Goal: Transaction & Acquisition: Book appointment/travel/reservation

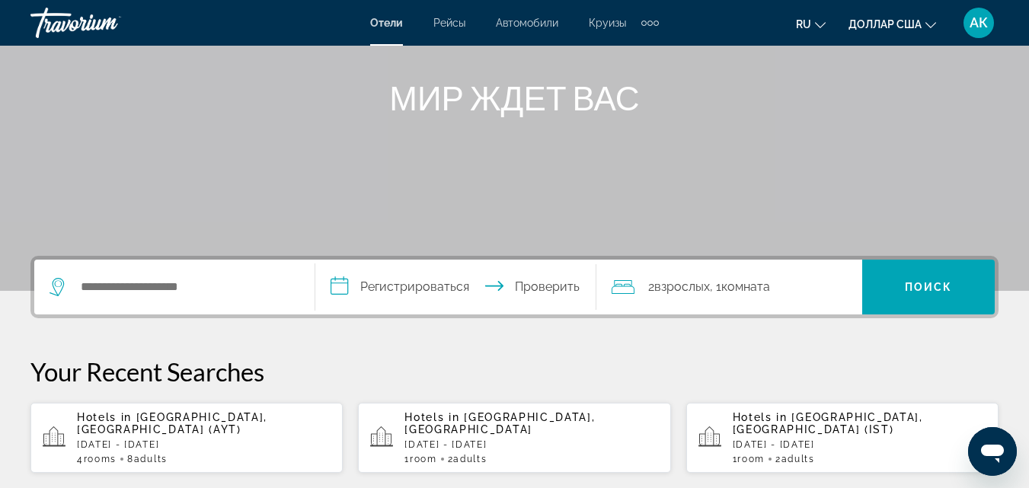
scroll to position [229, 0]
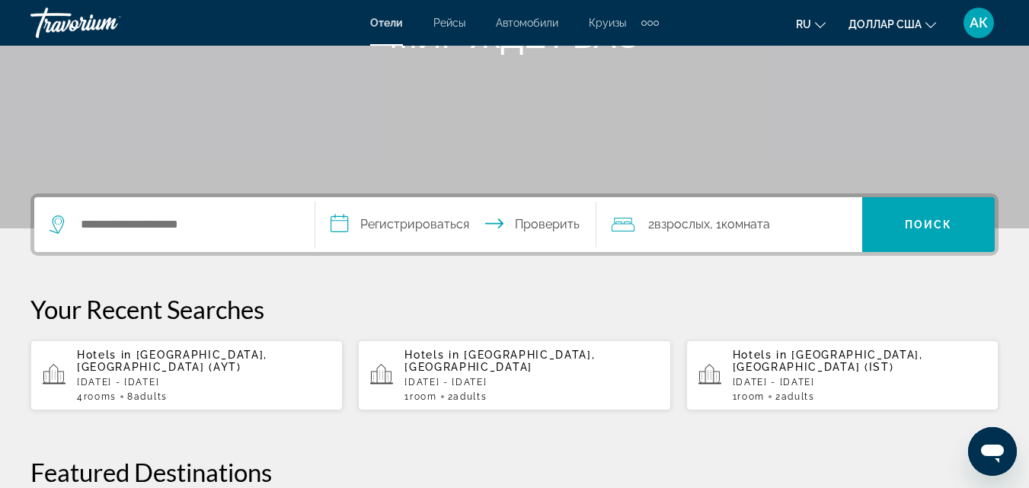
click at [177, 360] on span "[GEOGRAPHIC_DATA], [GEOGRAPHIC_DATA] (AYT)" at bounding box center [172, 361] width 190 height 24
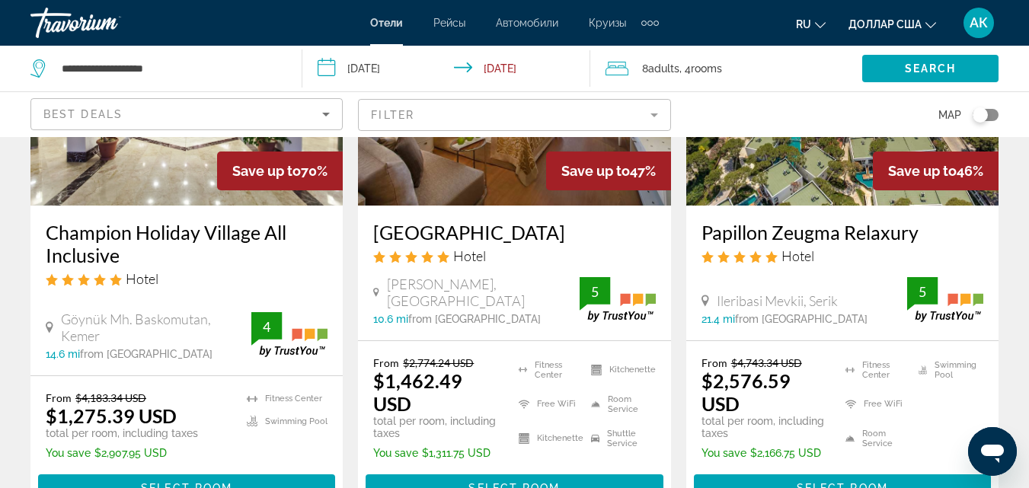
scroll to position [305, 0]
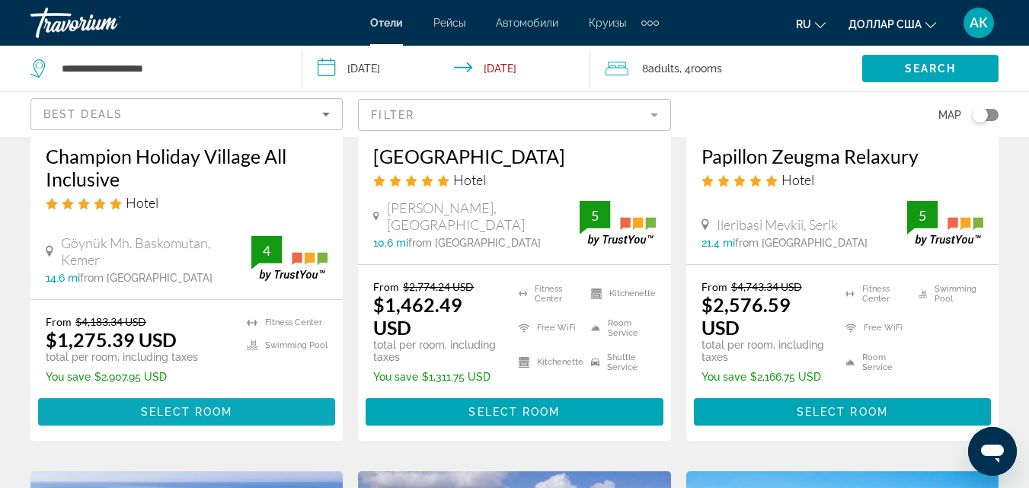
click at [169, 411] on span "Select Room" at bounding box center [186, 412] width 91 height 12
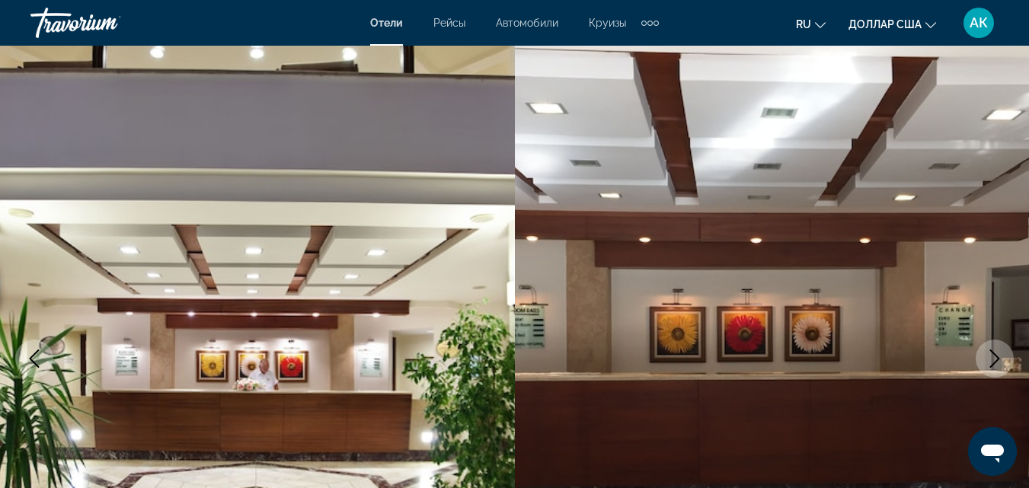
scroll to position [76, 0]
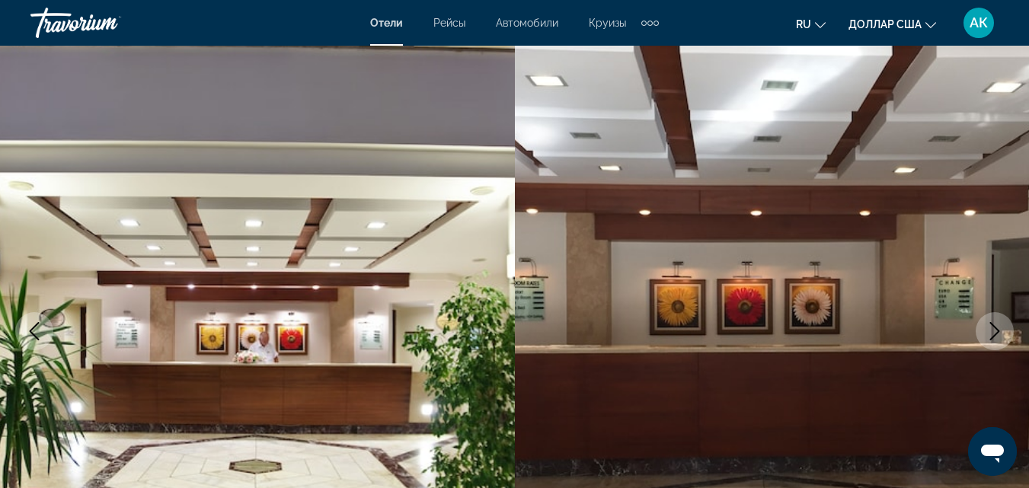
click at [999, 331] on icon "Next image" at bounding box center [995, 331] width 10 height 18
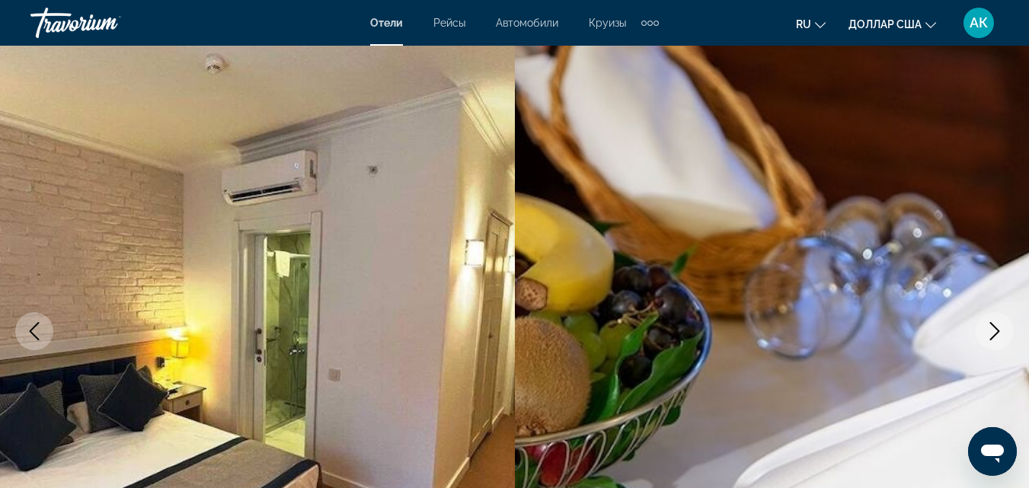
click at [999, 331] on icon "Next image" at bounding box center [995, 331] width 10 height 18
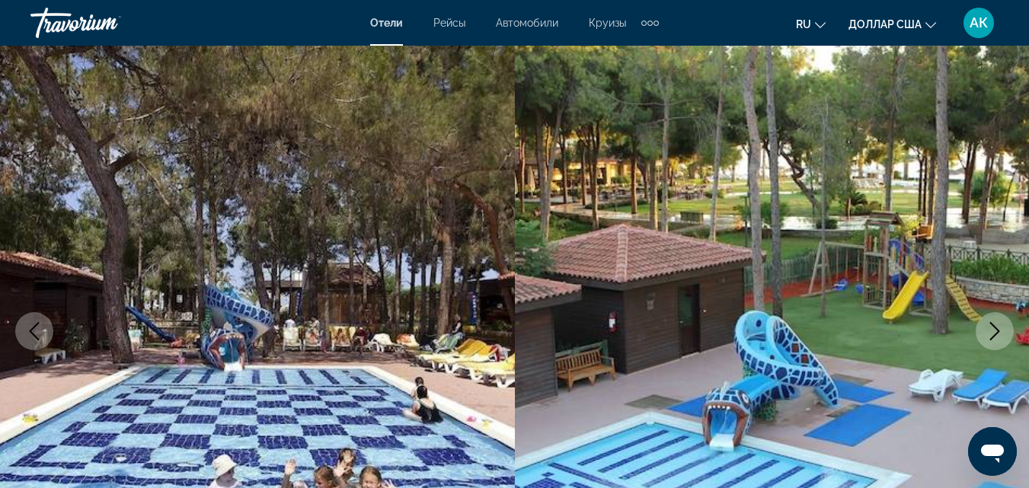
click at [998, 330] on icon "Next image" at bounding box center [995, 331] width 10 height 18
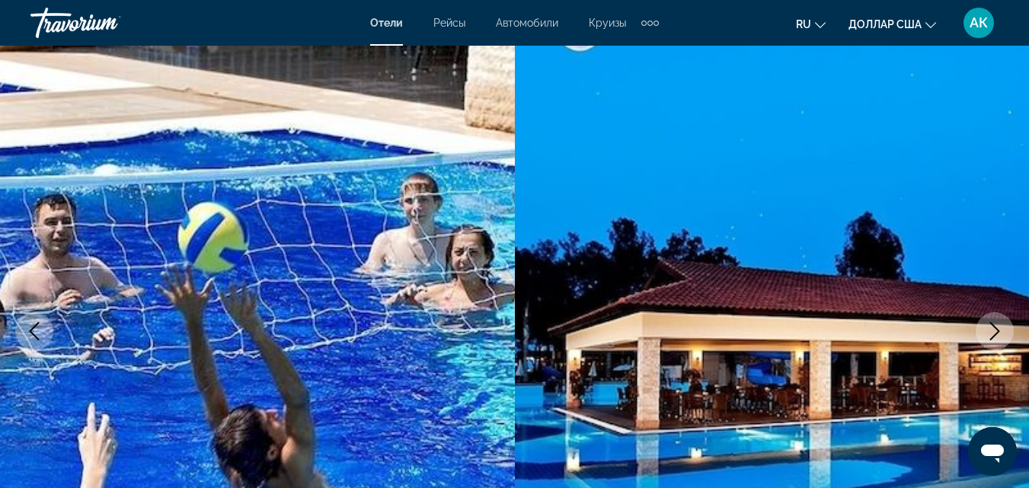
click at [996, 341] on button "Next image" at bounding box center [995, 331] width 38 height 38
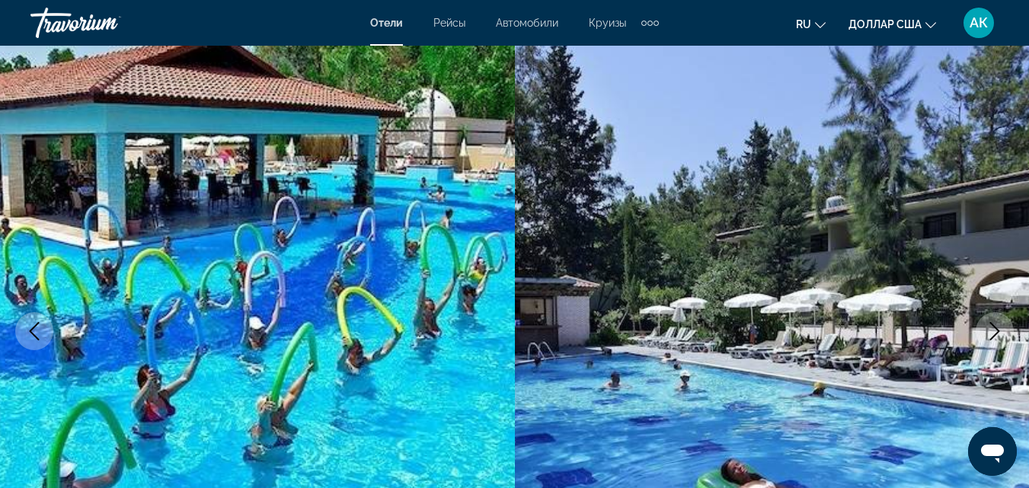
click at [1012, 331] on button "Next image" at bounding box center [995, 331] width 38 height 38
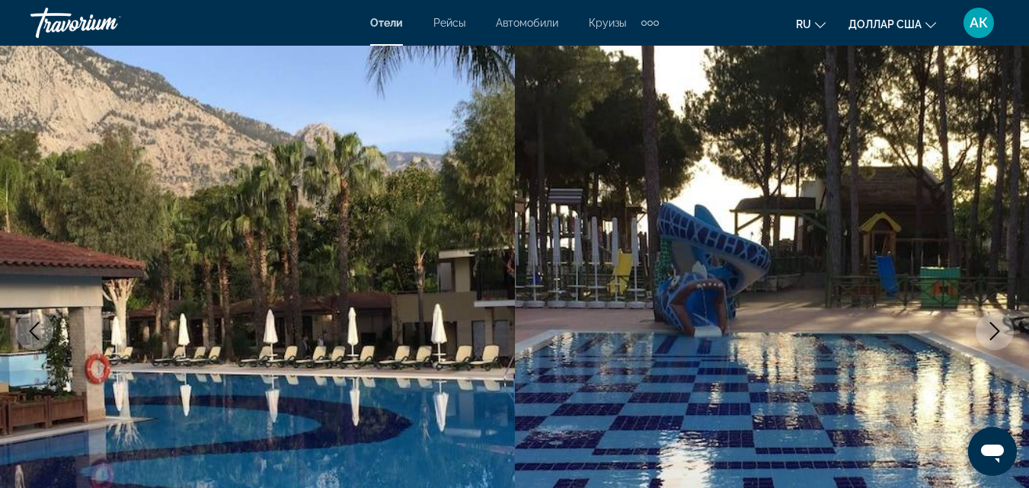
click at [1012, 331] on button "Next image" at bounding box center [995, 331] width 38 height 38
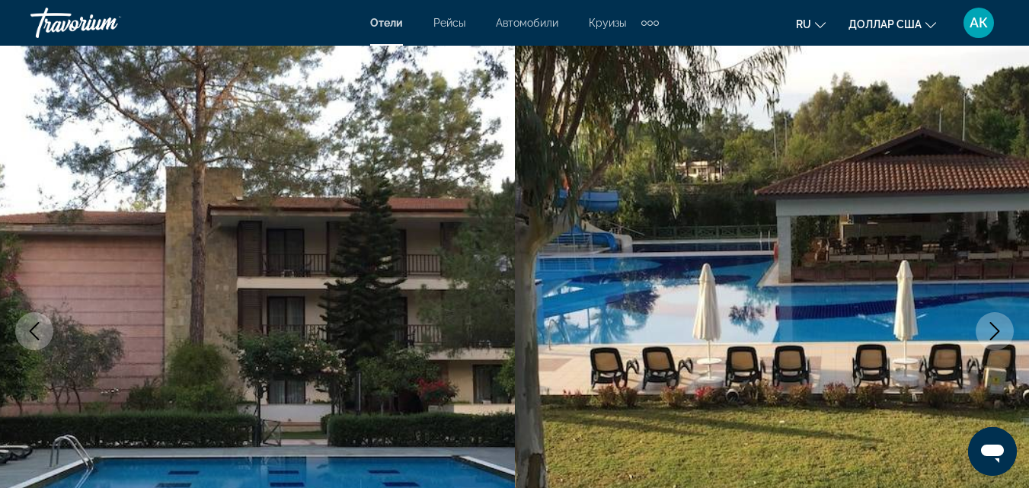
click at [1012, 331] on button "Next image" at bounding box center [995, 331] width 38 height 38
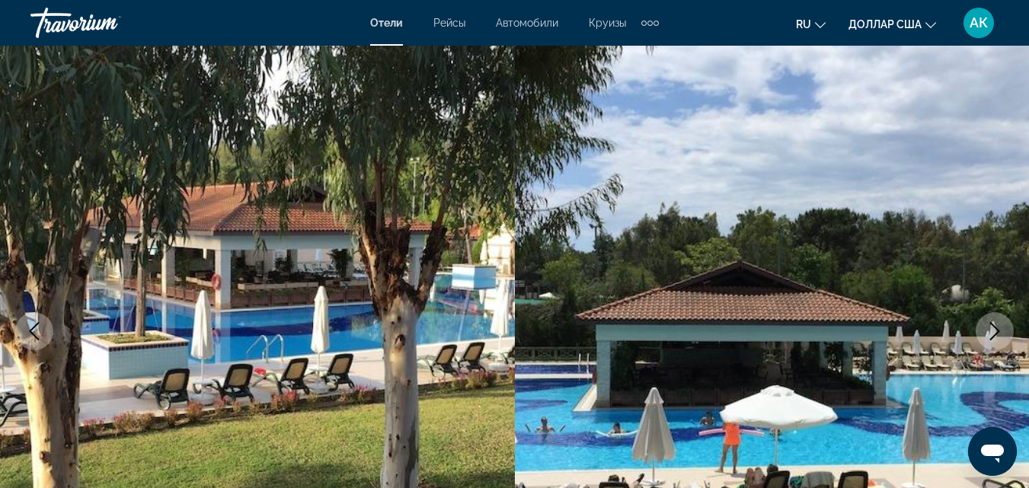
click at [1012, 331] on button "Next image" at bounding box center [995, 331] width 38 height 38
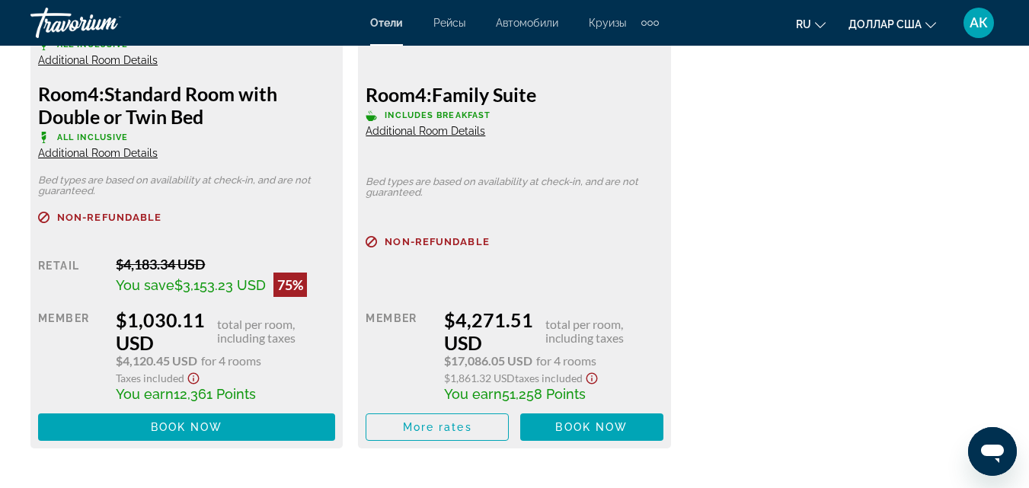
scroll to position [2819, 0]
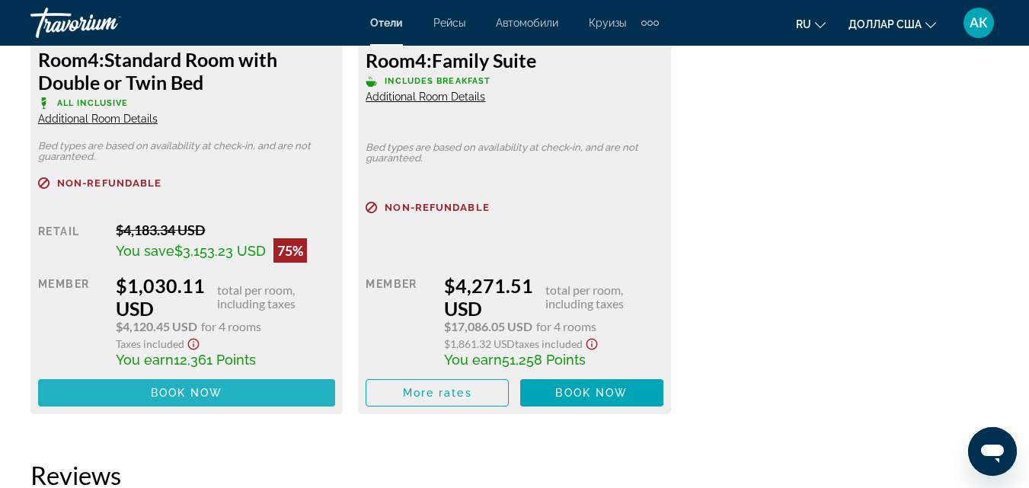
click at [207, 399] on span "Основное содержание" at bounding box center [186, 393] width 297 height 37
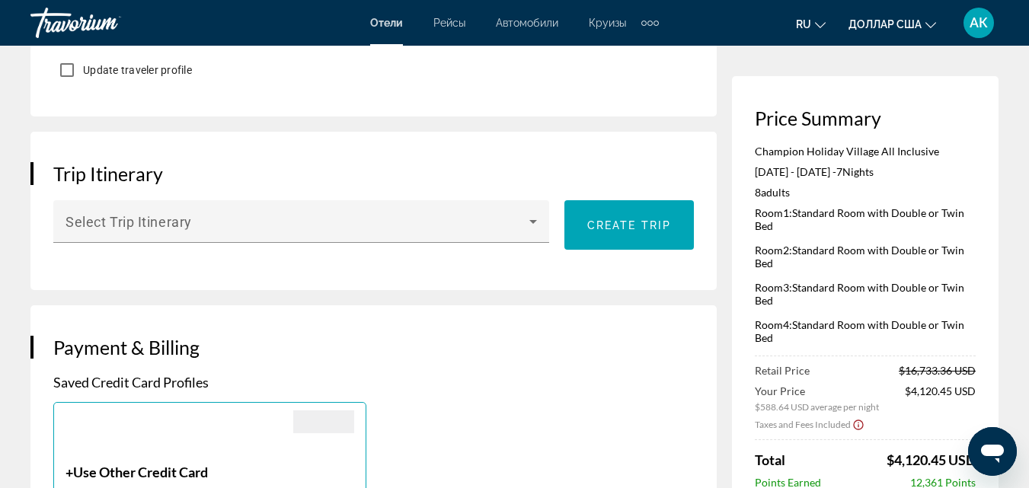
scroll to position [838, 0]
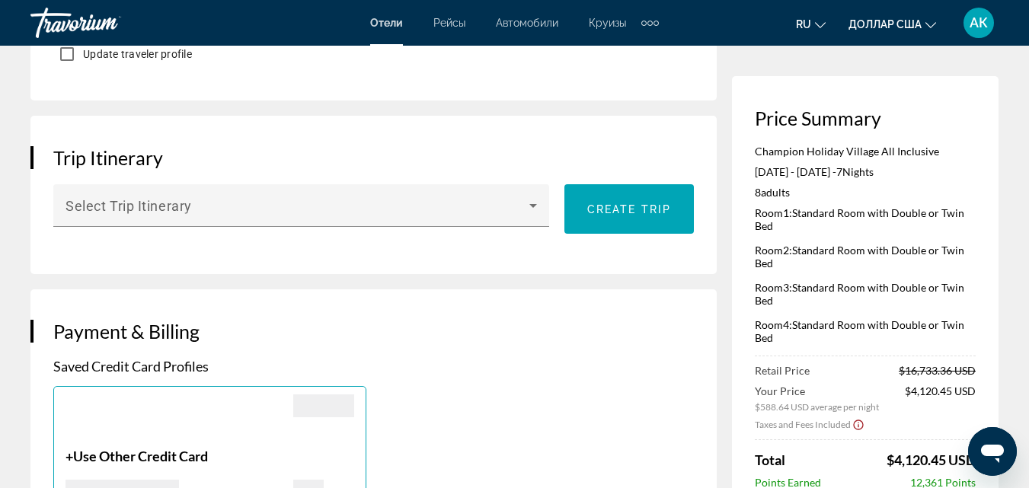
click at [990, 213] on div "Price Summary Champion Holiday Village All Inclusive [DATE] - [DATE] - 7 Night …" at bounding box center [865, 297] width 267 height 443
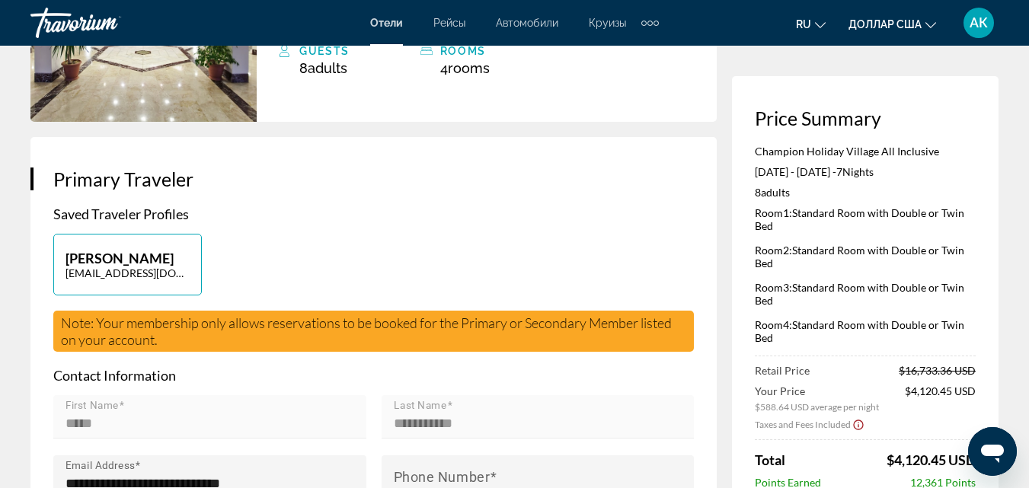
scroll to position [76, 0]
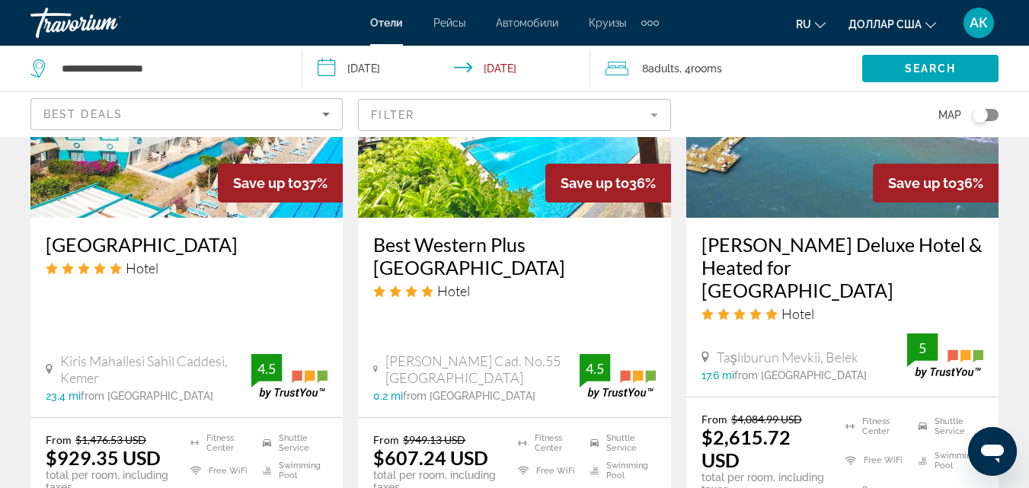
scroll to position [2057, 0]
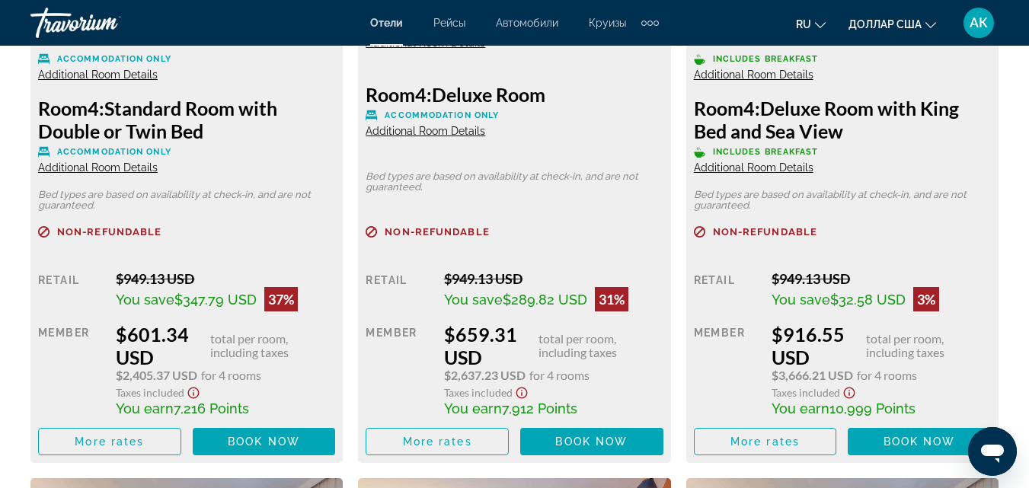
scroll to position [2819, 0]
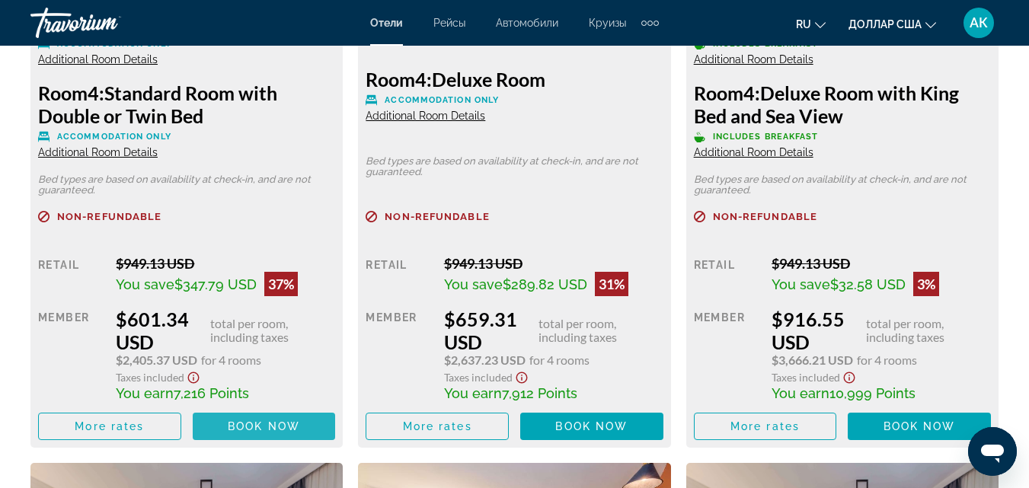
click at [240, 429] on span "Book now" at bounding box center [264, 426] width 72 height 12
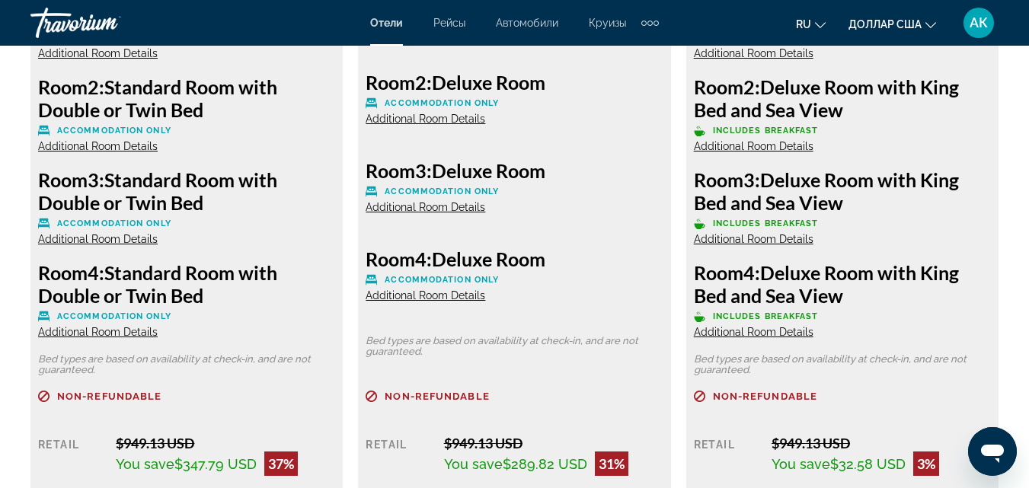
scroll to position [2666, 0]
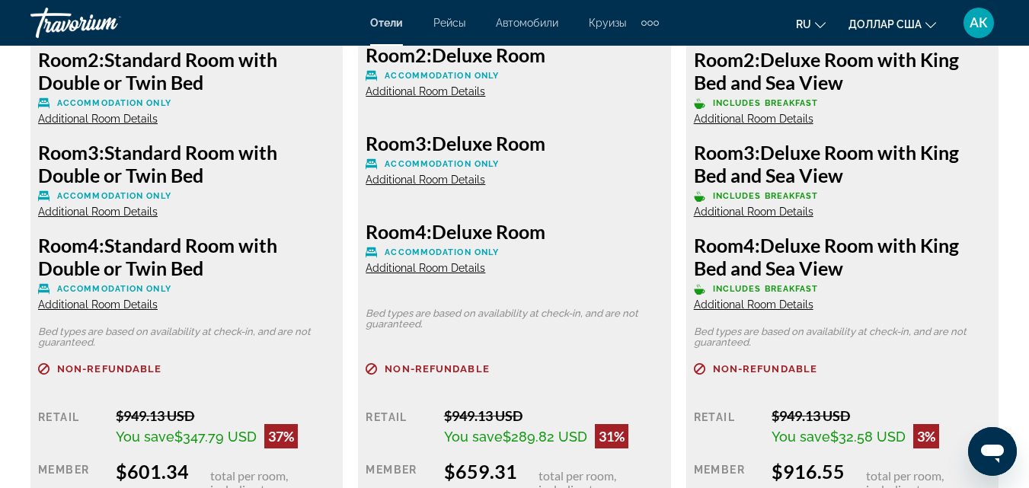
click at [445, 240] on h3 "Room 4: Deluxe Room" at bounding box center [514, 231] width 297 height 23
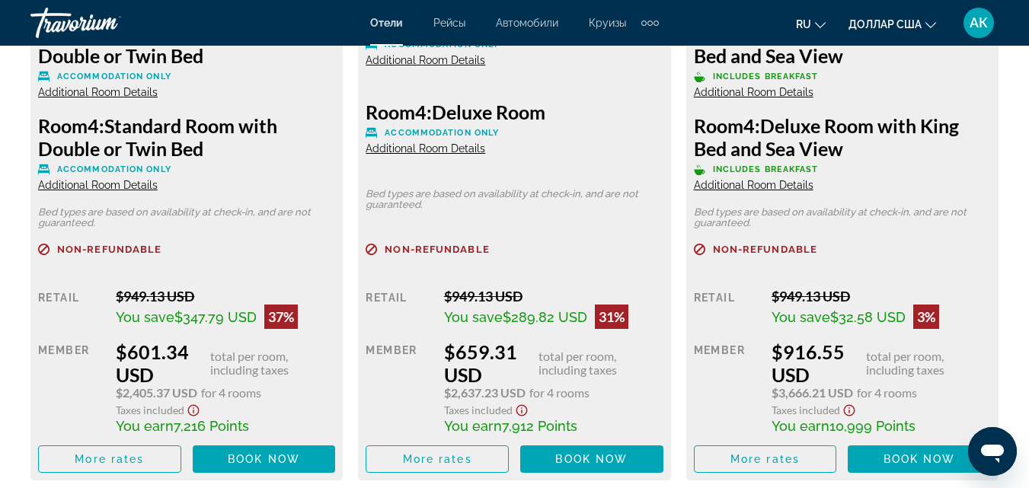
scroll to position [2819, 0]
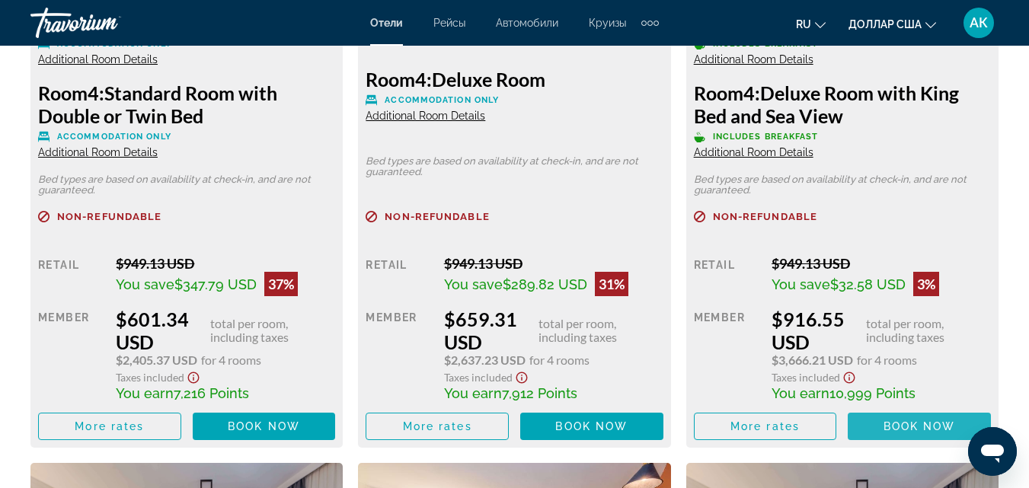
click at [930, 430] on span "Book now" at bounding box center [920, 426] width 72 height 12
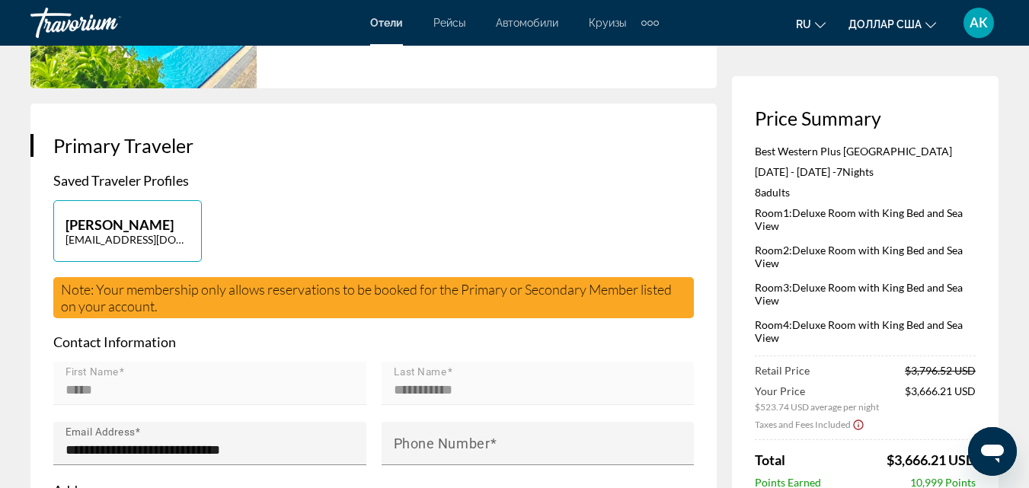
scroll to position [305, 0]
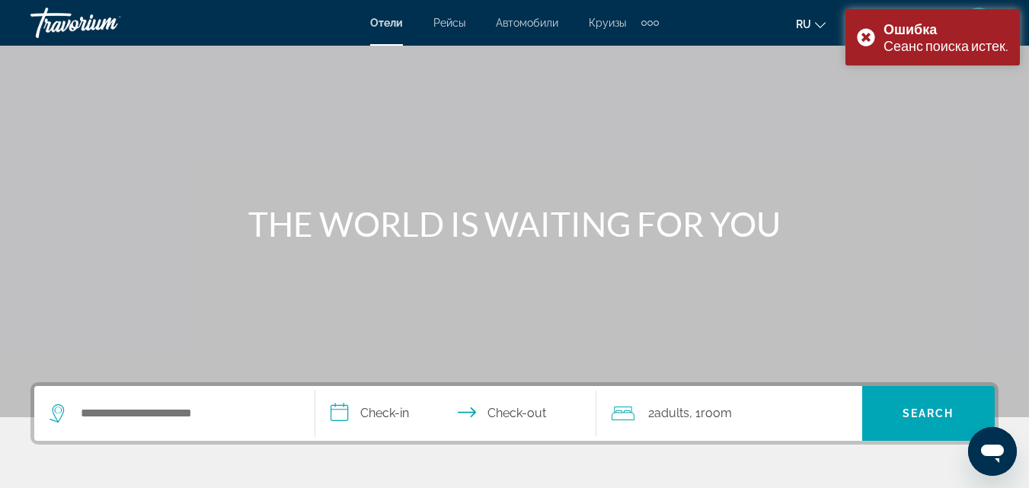
scroll to position [76, 0]
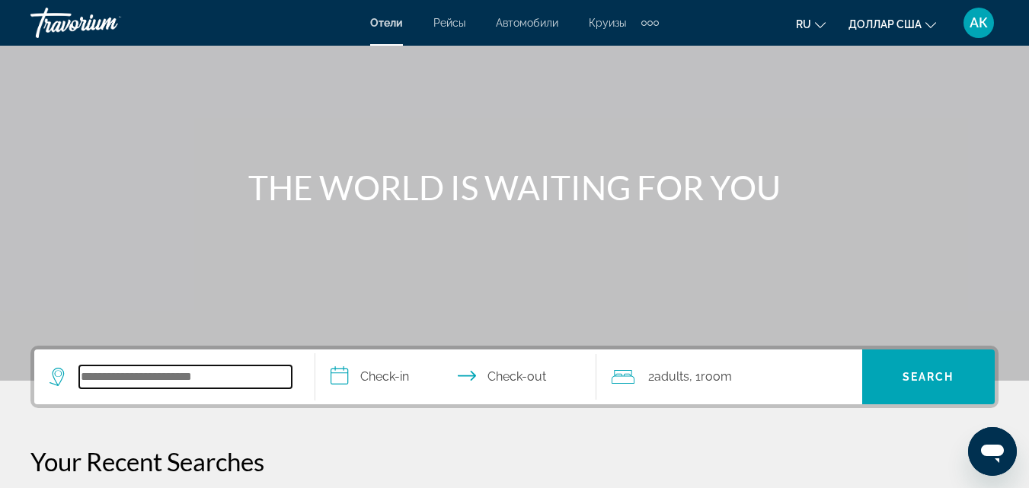
click at [103, 379] on input "Search widget" at bounding box center [185, 377] width 213 height 23
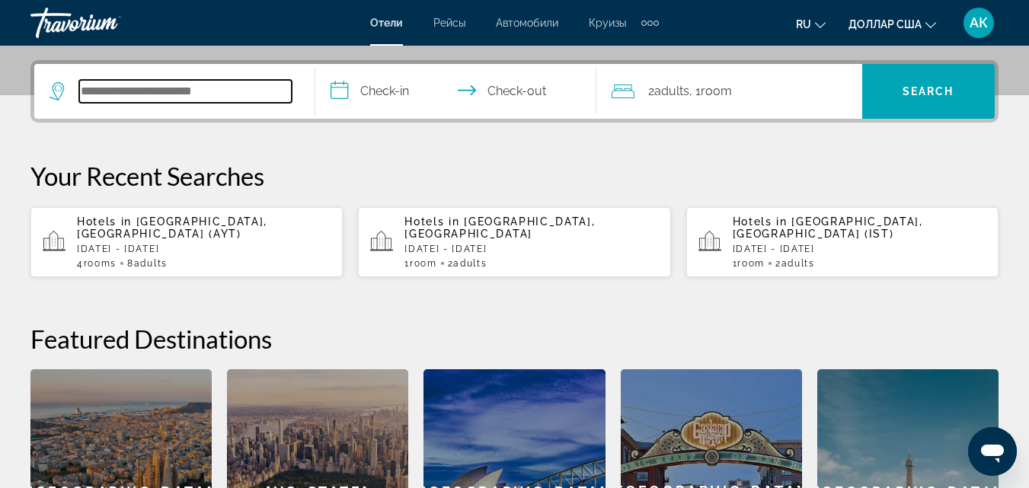
scroll to position [373, 0]
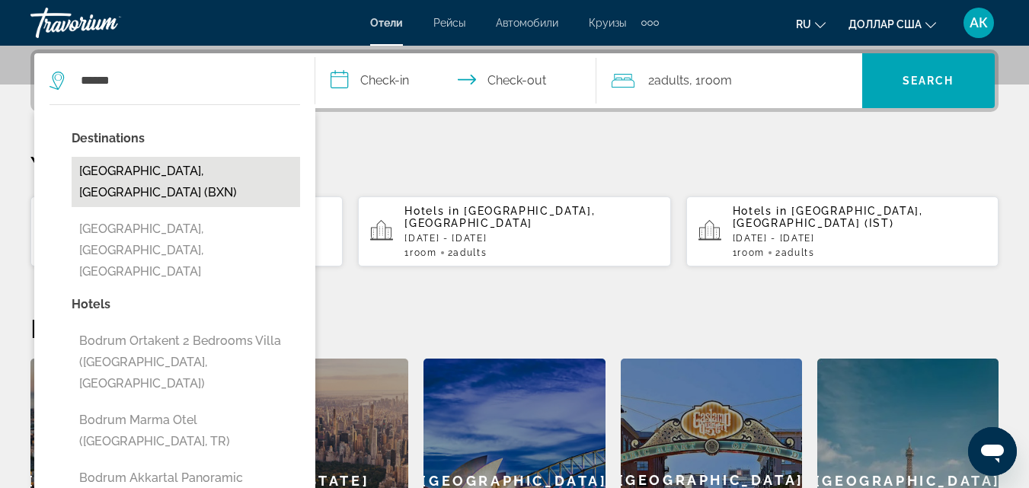
click at [145, 175] on button "[GEOGRAPHIC_DATA], [GEOGRAPHIC_DATA] (BXN)" at bounding box center [186, 182] width 229 height 50
type input "**********"
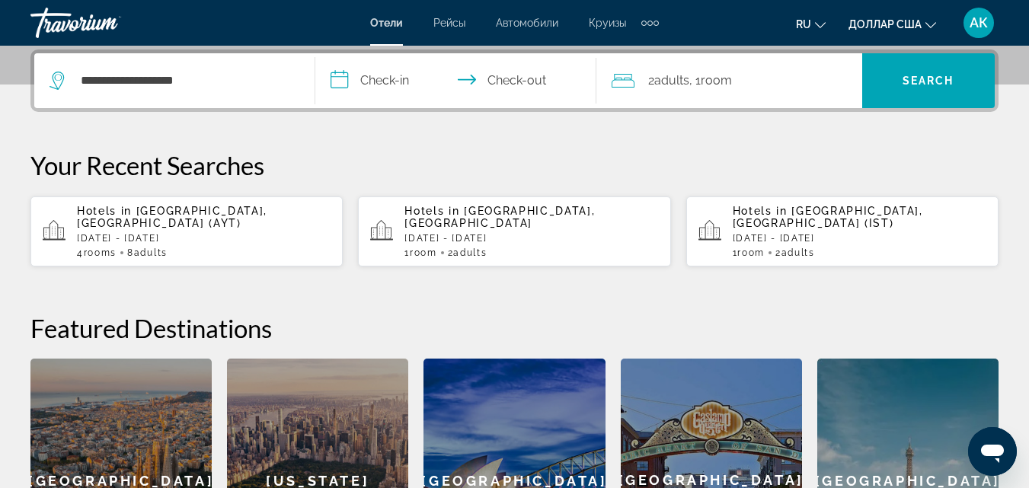
click at [386, 78] on input "**********" at bounding box center [458, 82] width 287 height 59
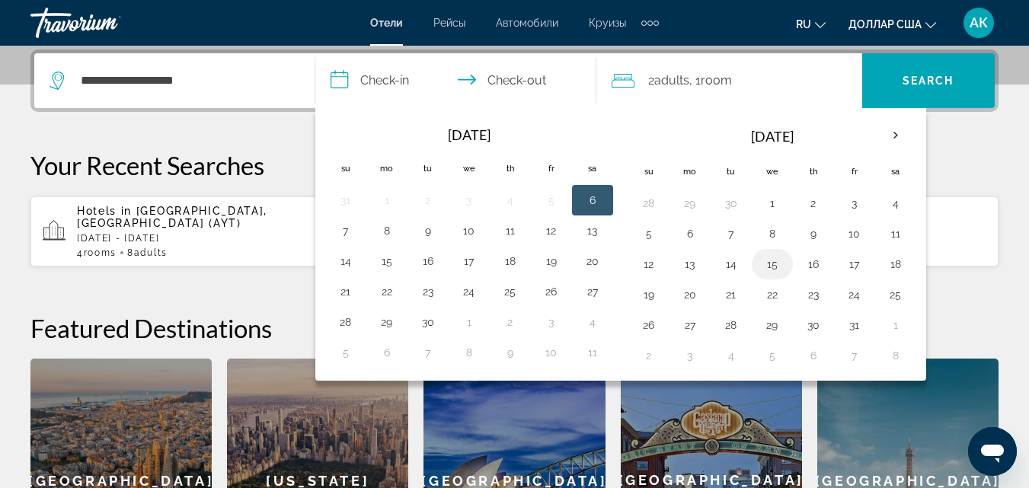
click at [773, 266] on button "15" at bounding box center [772, 264] width 24 height 21
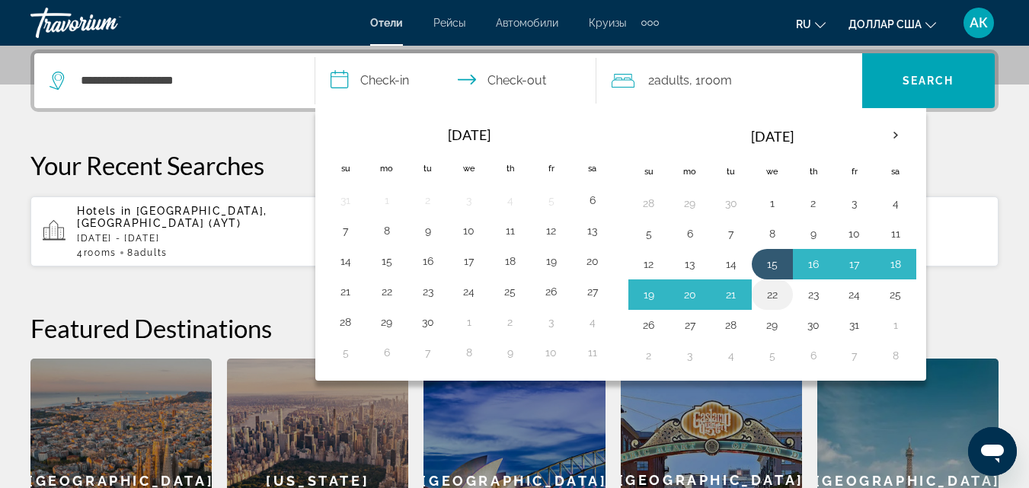
click at [773, 298] on button "22" at bounding box center [772, 294] width 24 height 21
type input "**********"
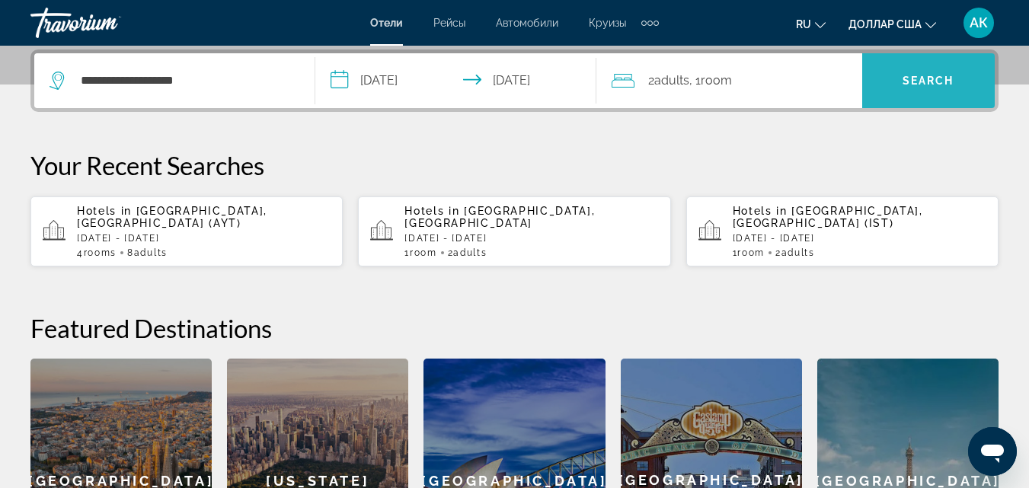
click at [933, 72] on span "Search widget" at bounding box center [928, 80] width 133 height 37
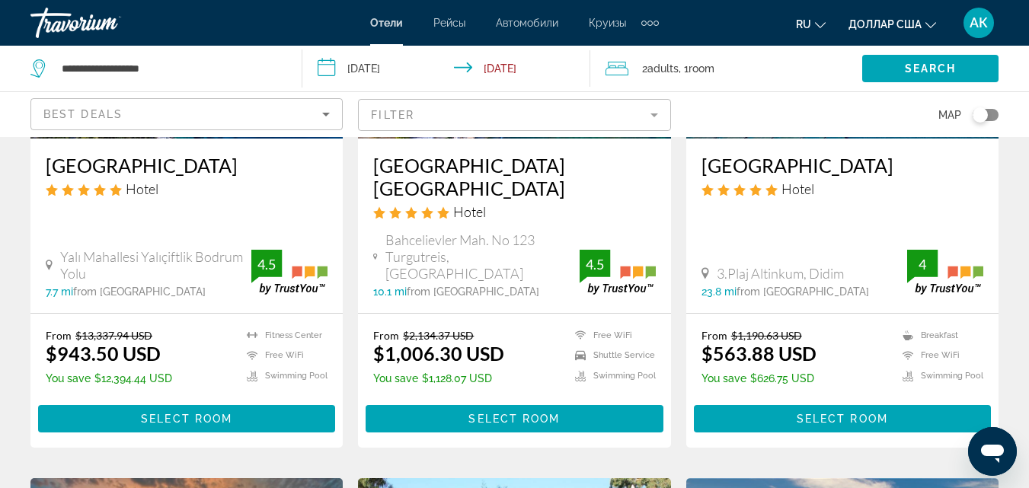
scroll to position [305, 0]
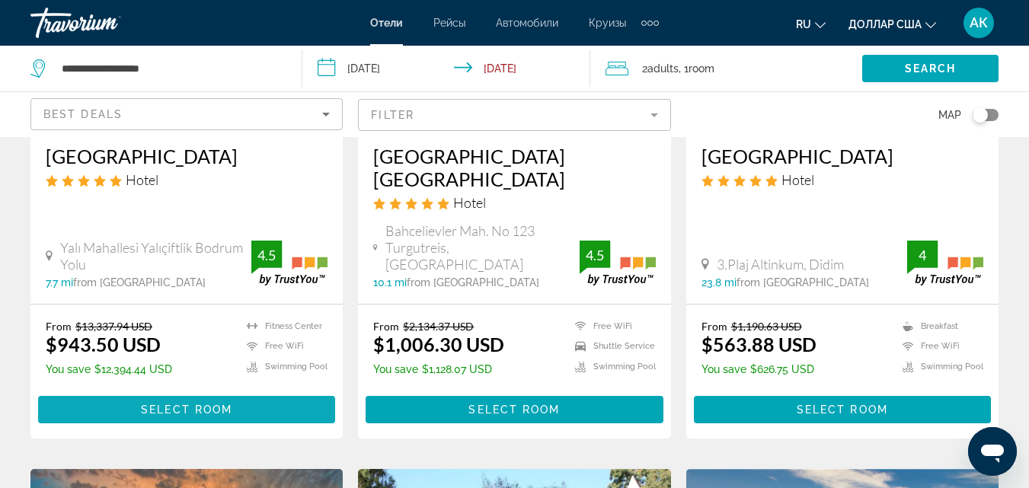
click at [162, 392] on span "Основное содержание" at bounding box center [186, 410] width 297 height 37
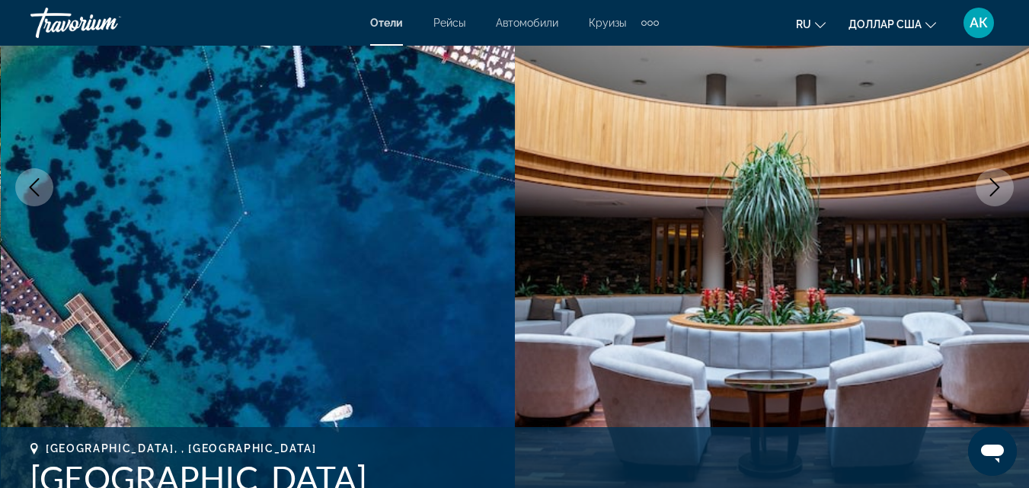
scroll to position [229, 0]
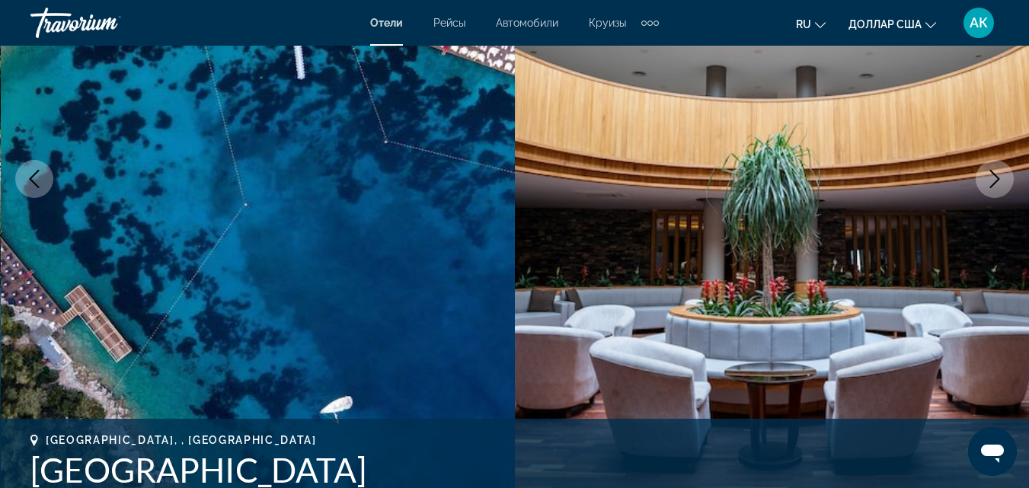
click at [988, 167] on button "Next image" at bounding box center [995, 179] width 38 height 38
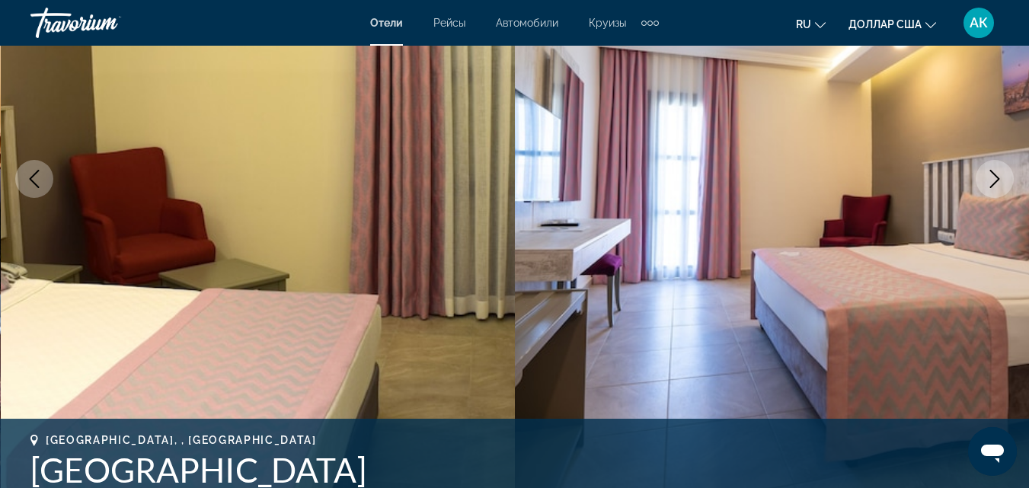
click at [991, 167] on button "Next image" at bounding box center [995, 179] width 38 height 38
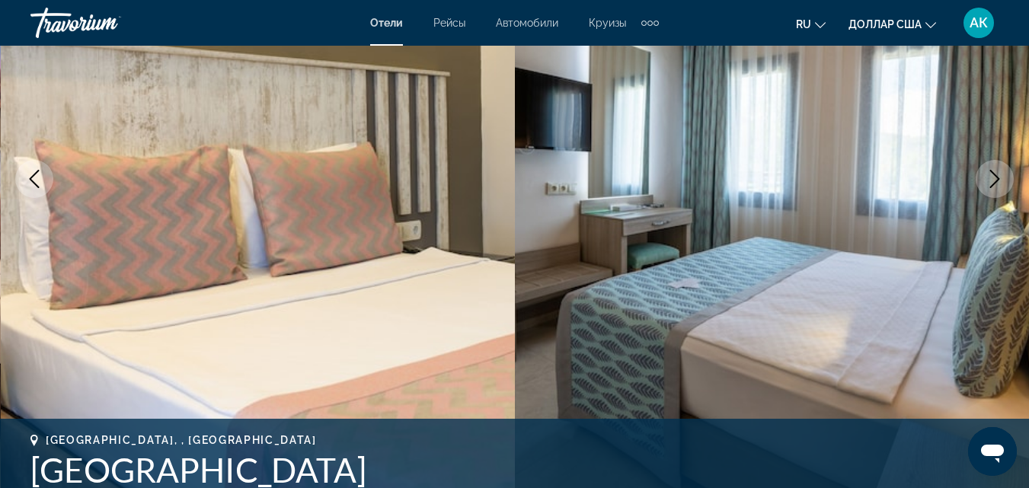
click at [990, 169] on button "Next image" at bounding box center [995, 179] width 38 height 38
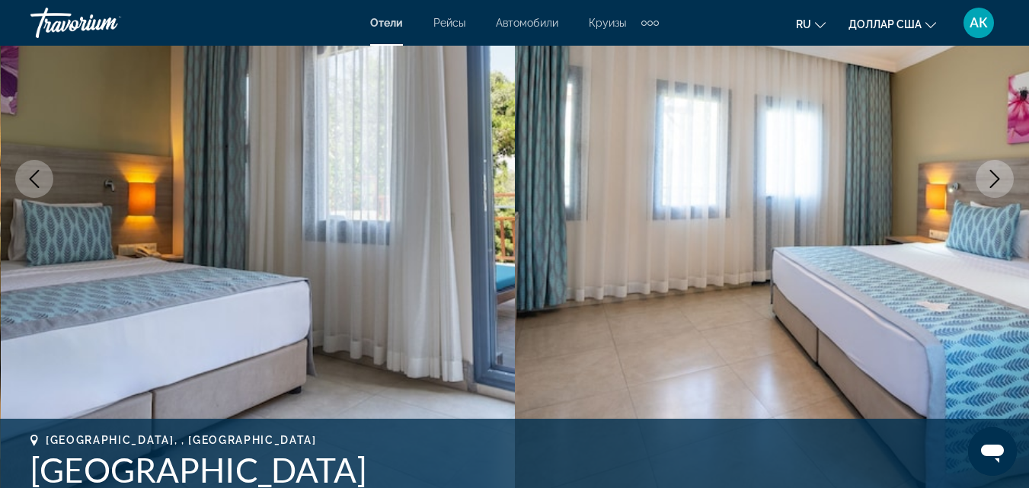
click at [990, 169] on button "Next image" at bounding box center [995, 179] width 38 height 38
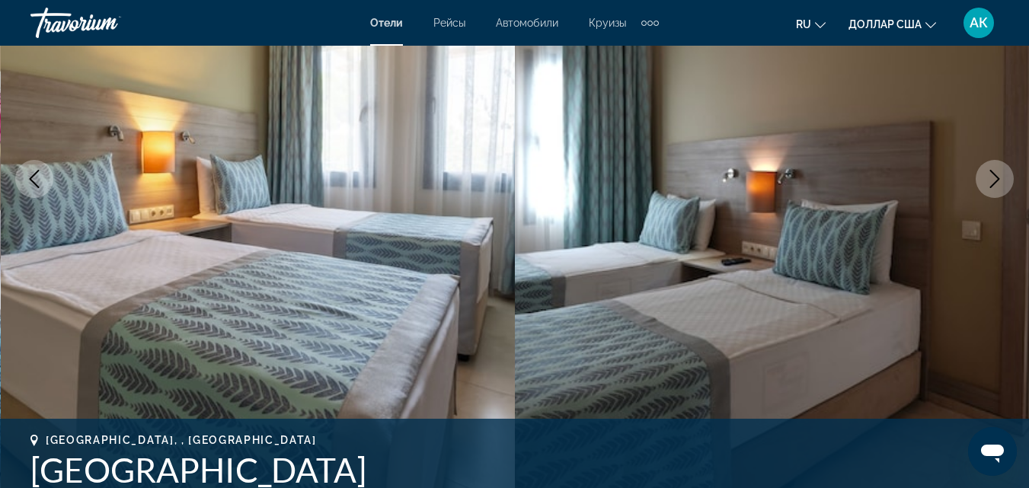
click at [990, 169] on button "Next image" at bounding box center [995, 179] width 38 height 38
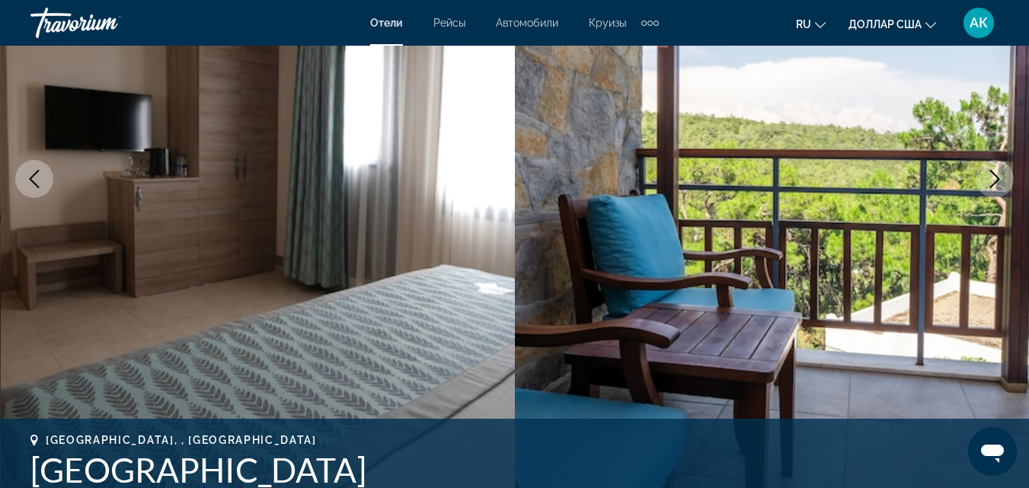
click at [990, 170] on icon "Next image" at bounding box center [995, 179] width 18 height 18
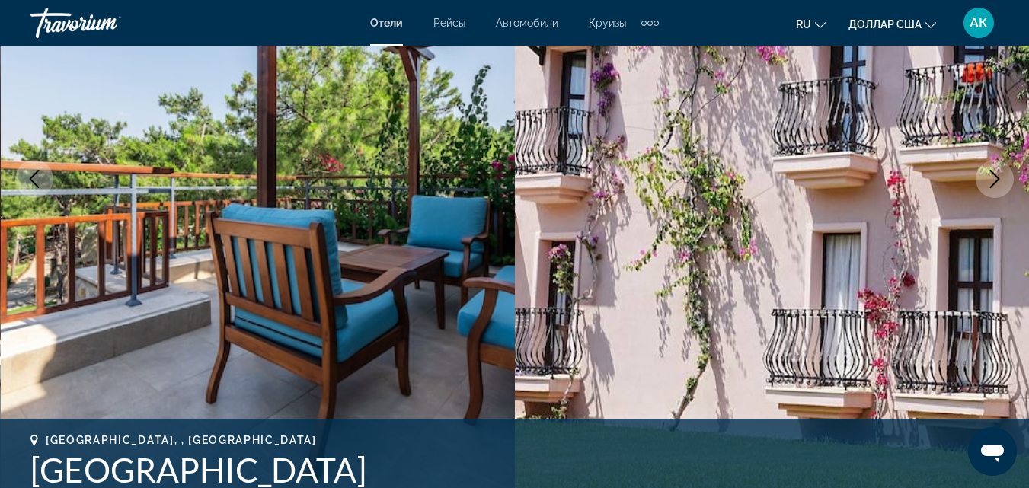
click at [990, 170] on icon "Next image" at bounding box center [995, 179] width 18 height 18
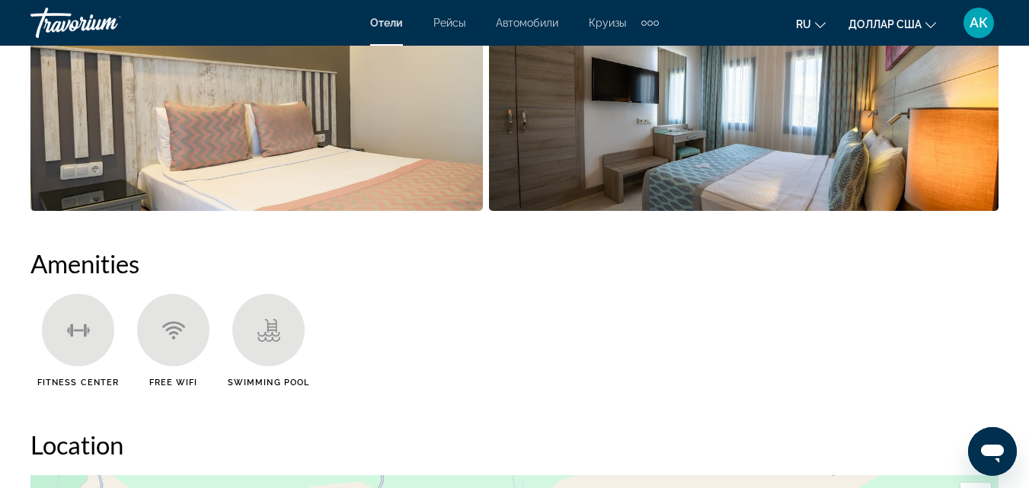
scroll to position [1295, 0]
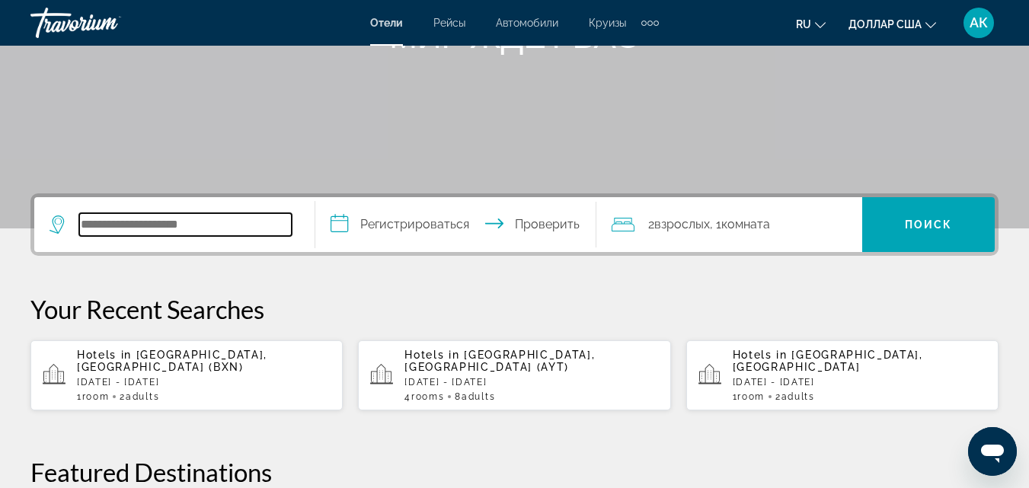
click at [133, 221] on input "Виджет поиска" at bounding box center [185, 224] width 213 height 23
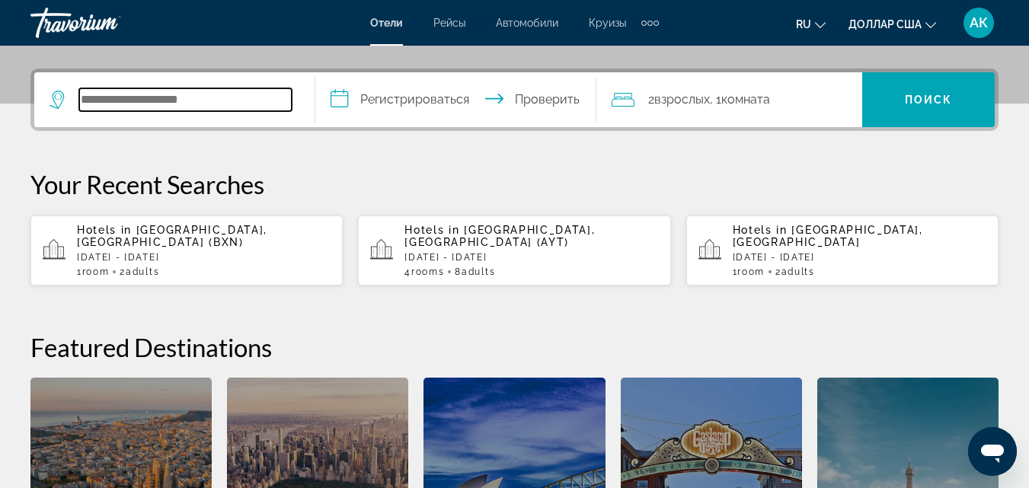
scroll to position [373, 0]
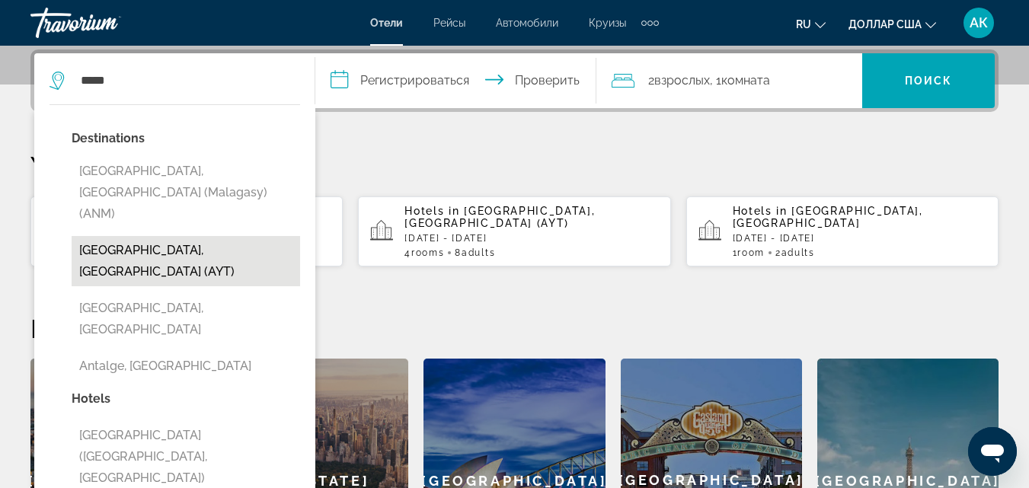
click at [127, 236] on button "[GEOGRAPHIC_DATA], [GEOGRAPHIC_DATA] (AYT)" at bounding box center [186, 261] width 229 height 50
type input "**********"
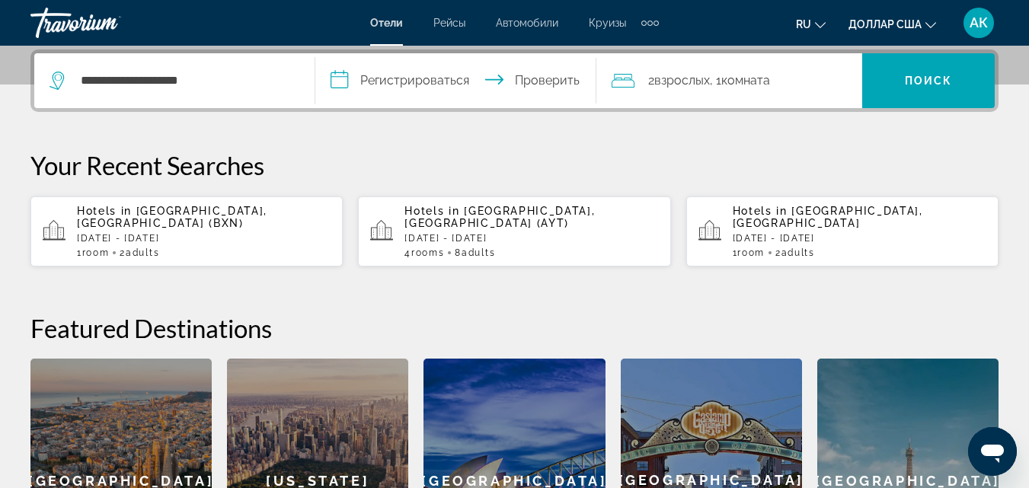
click at [387, 72] on input "**********" at bounding box center [458, 82] width 287 height 59
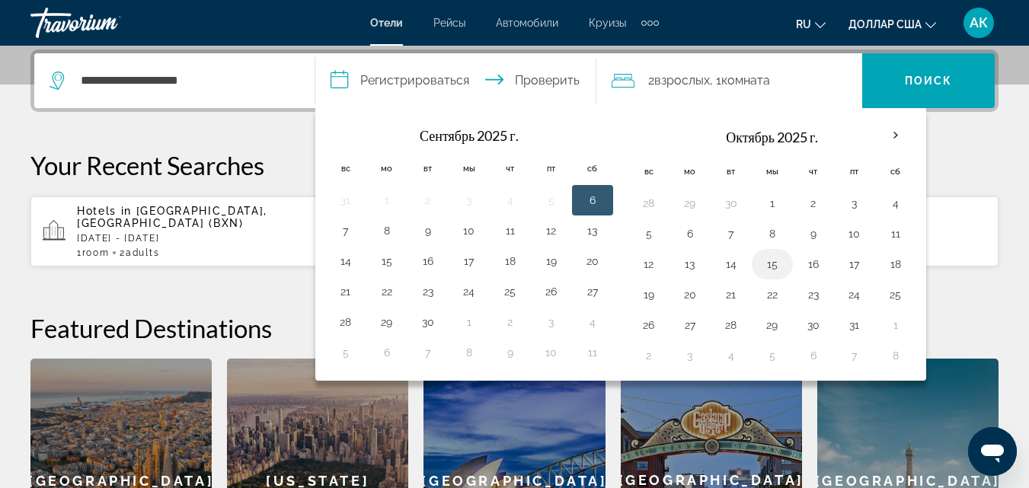
click at [772, 271] on button "15" at bounding box center [772, 264] width 24 height 21
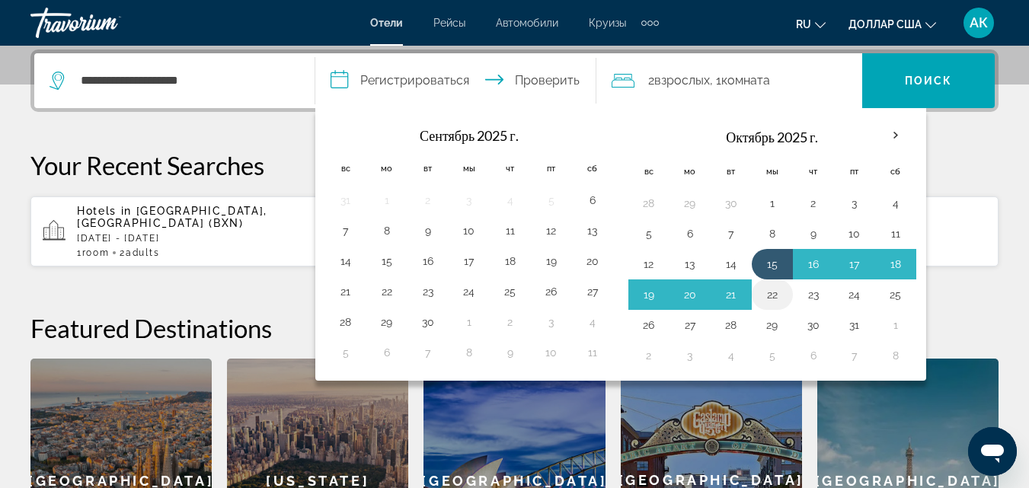
click at [774, 298] on button "22" at bounding box center [772, 294] width 24 height 21
type input "**********"
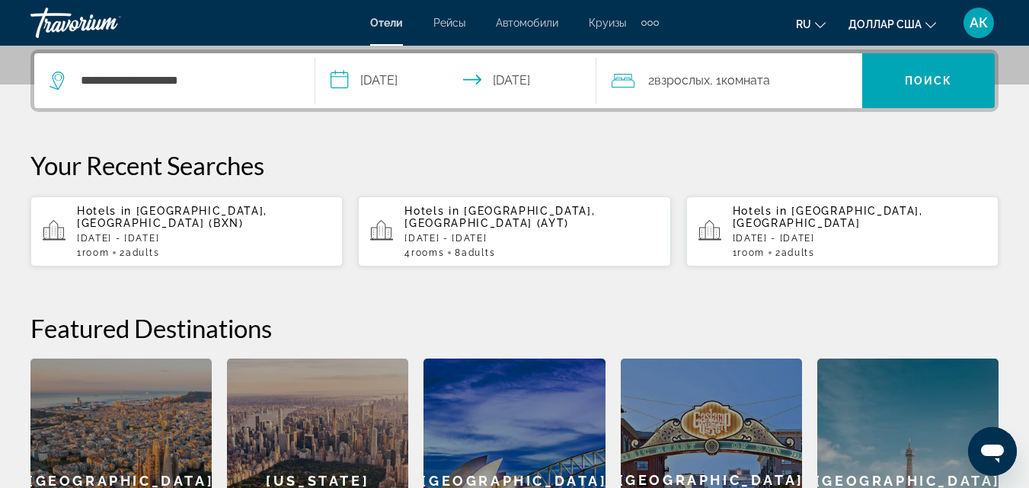
click at [688, 78] on font "взрослых" at bounding box center [682, 80] width 56 height 14
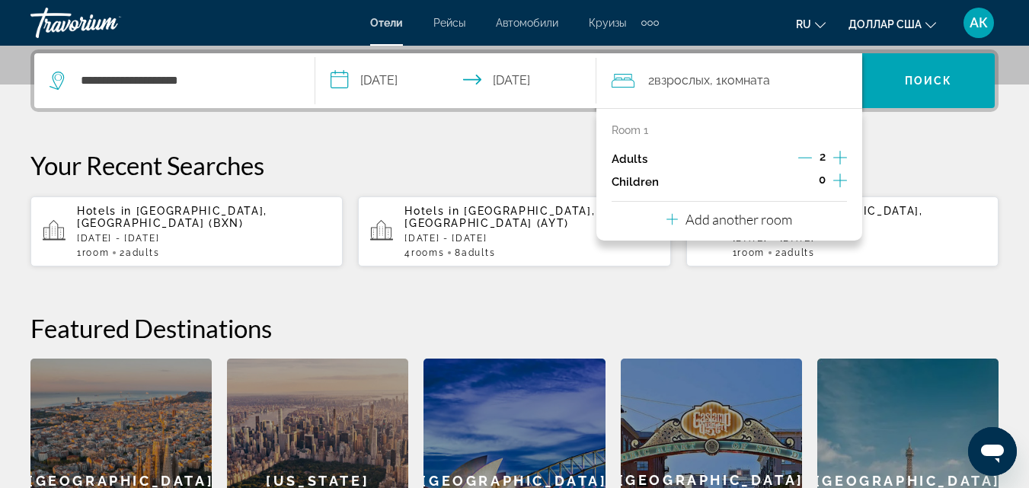
click at [775, 213] on p "Add another room" at bounding box center [739, 219] width 107 height 17
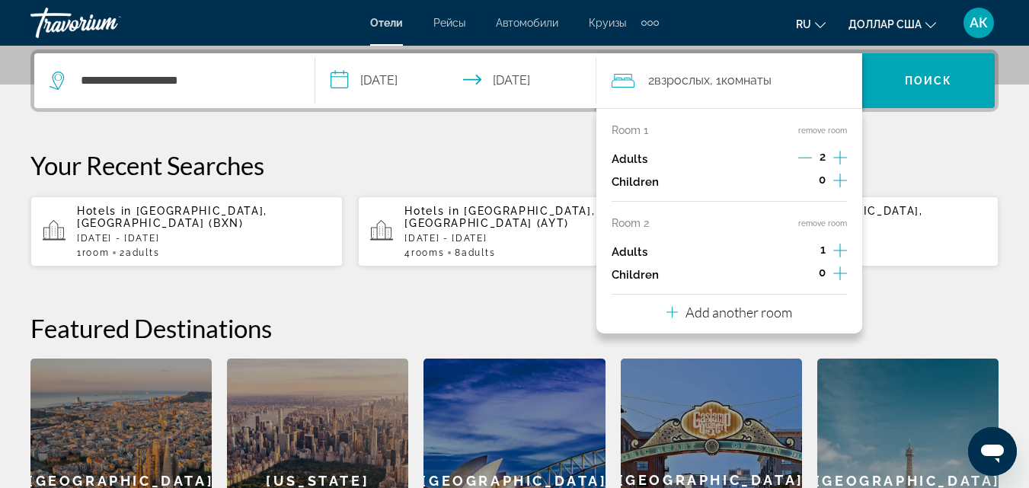
click at [836, 248] on icon "Increment adults" at bounding box center [840, 250] width 14 height 18
click at [954, 78] on span "Виджет поиска" at bounding box center [928, 80] width 133 height 37
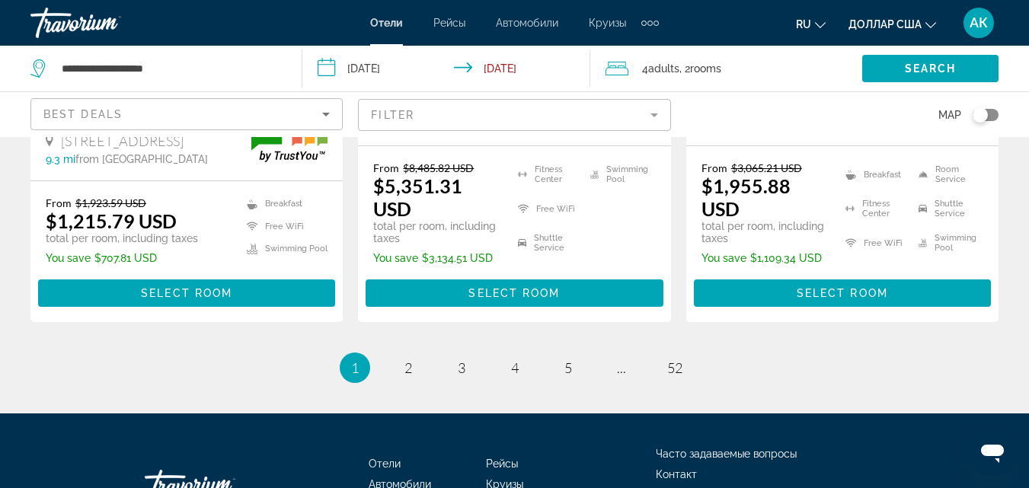
scroll to position [2380, 0]
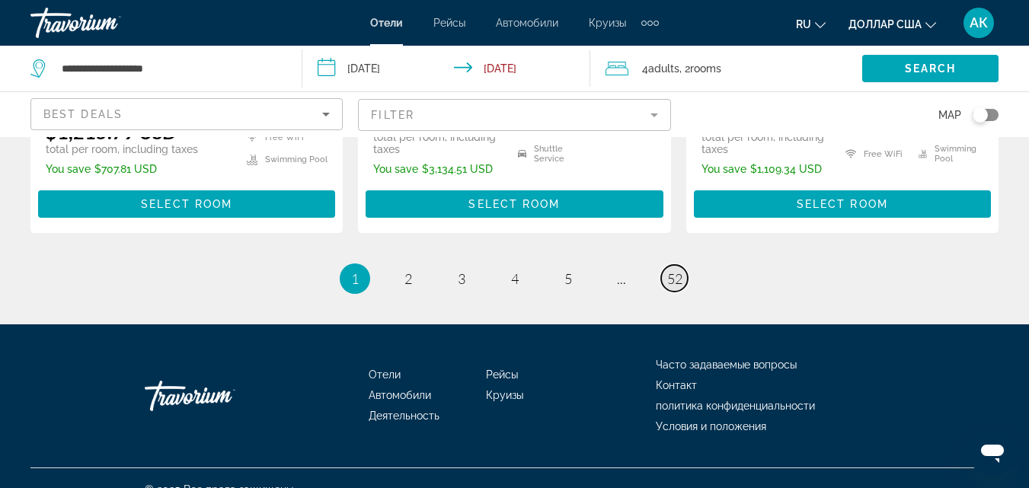
drag, startPoint x: 687, startPoint y: 256, endPoint x: 672, endPoint y: 259, distance: 15.5
click at [672, 265] on link "page 52" at bounding box center [674, 278] width 27 height 27
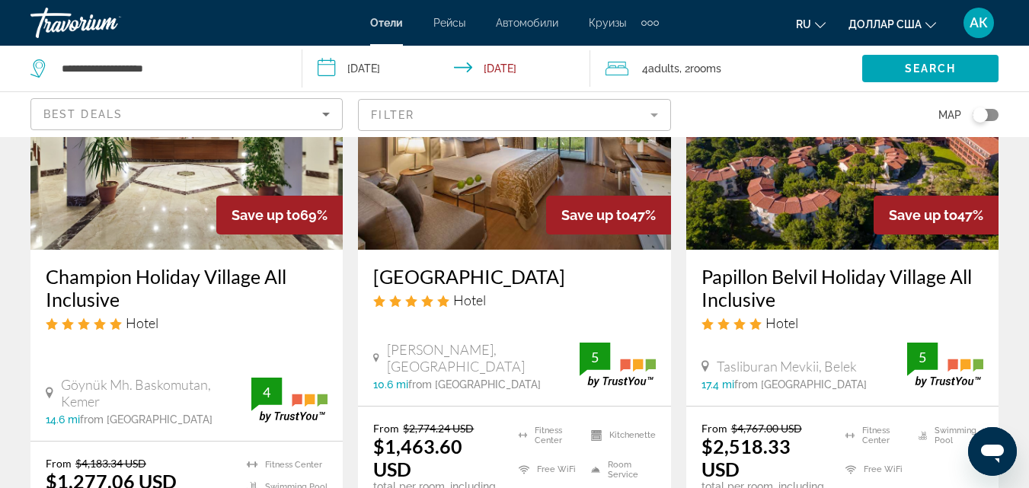
scroll to position [305, 0]
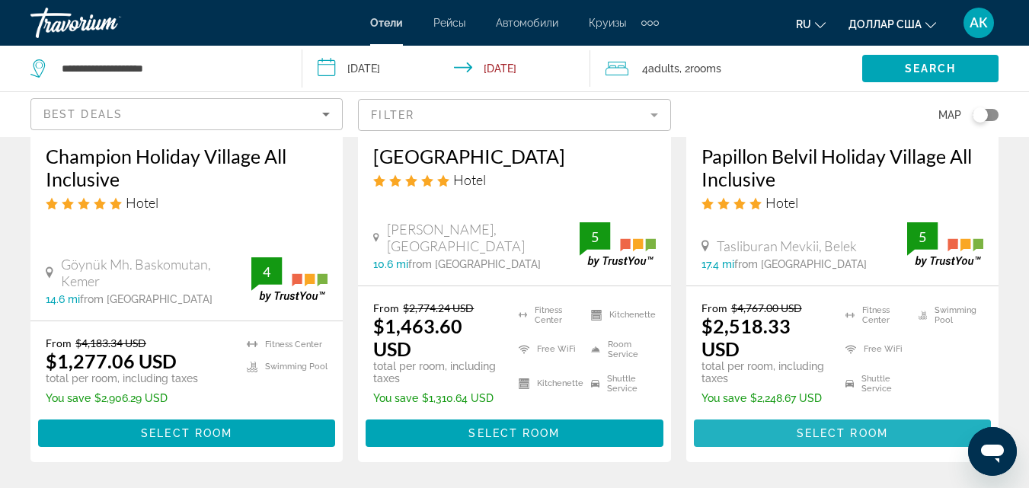
click at [830, 430] on span "Select Room" at bounding box center [842, 433] width 91 height 12
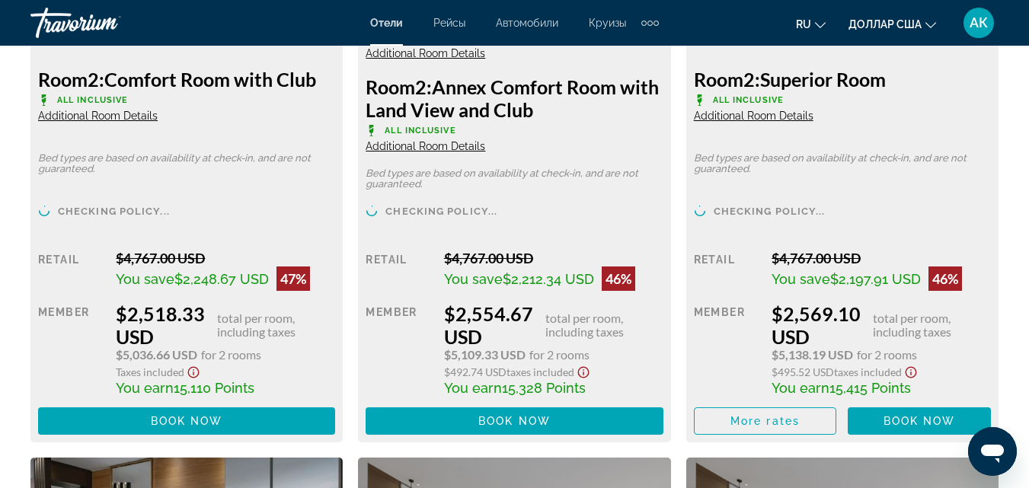
scroll to position [2666, 0]
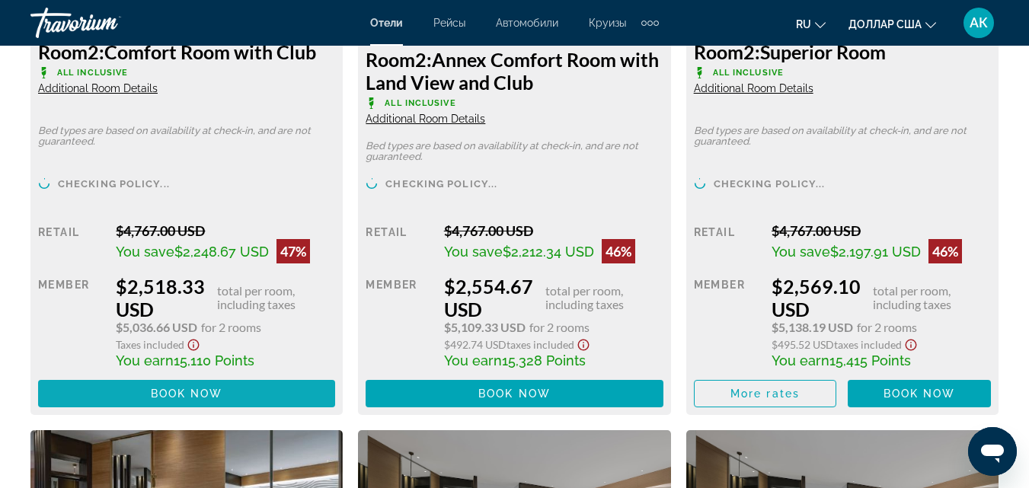
click at [203, 388] on span "Book now" at bounding box center [187, 394] width 72 height 12
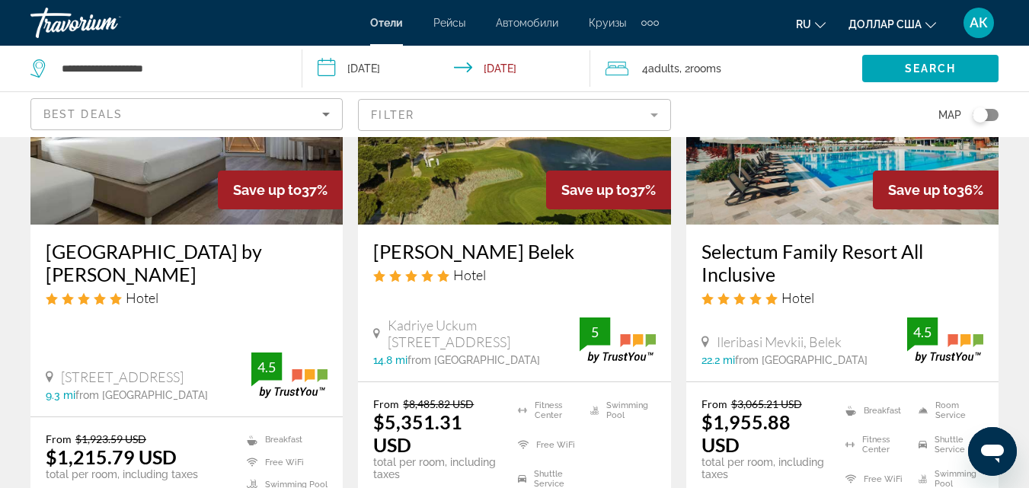
scroll to position [2057, 0]
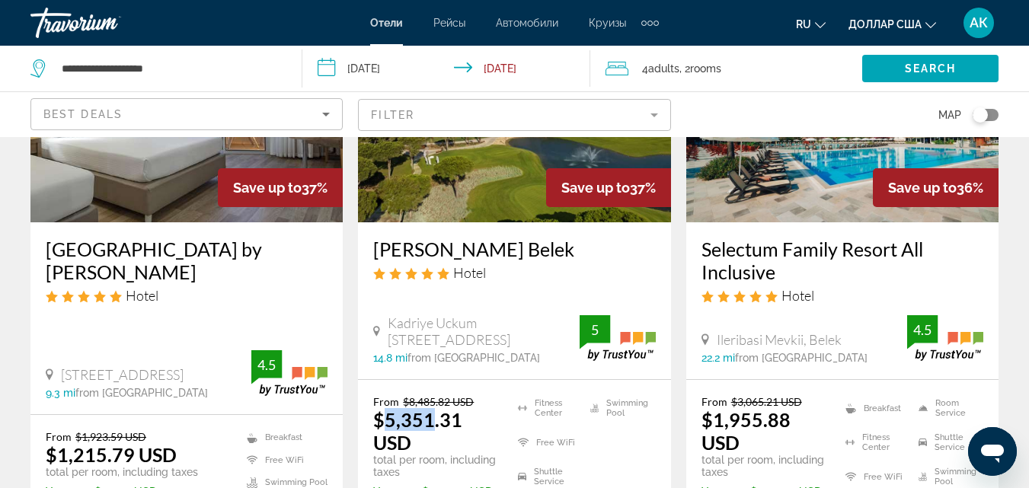
drag, startPoint x: 387, startPoint y: 397, endPoint x: 430, endPoint y: 395, distance: 43.4
click at [430, 408] on ins "$5,351.31 USD" at bounding box center [417, 431] width 89 height 46
drag, startPoint x: 41, startPoint y: 438, endPoint x: 99, endPoint y: 436, distance: 57.9
click at [99, 436] on div "From $1,923.59 USD $1,215.79 USD total per room, including taxes You save $707.…" at bounding box center [186, 485] width 312 height 141
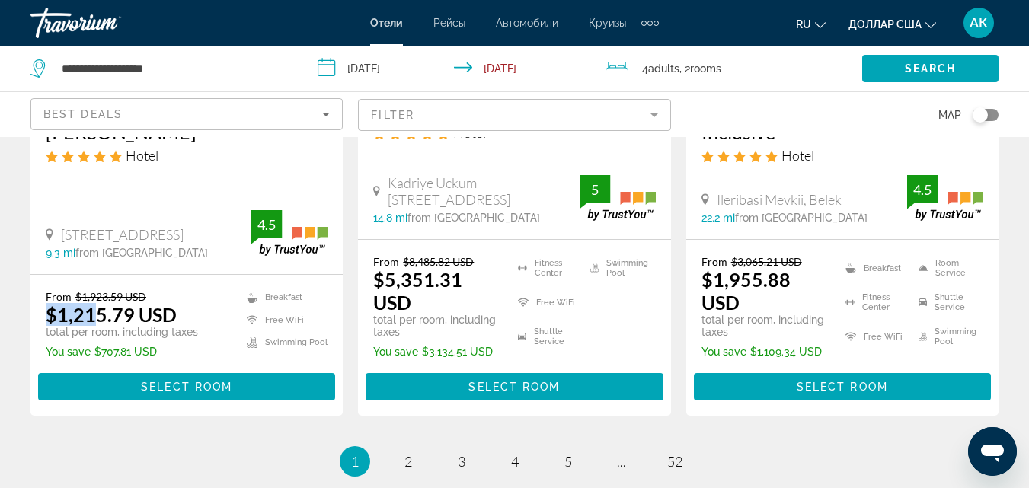
scroll to position [2285, 0]
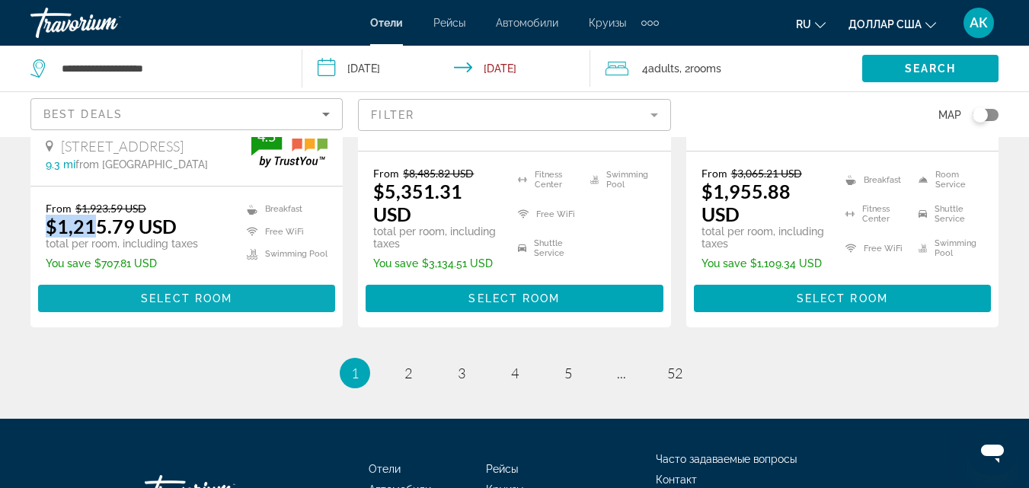
click at [189, 293] on span "Select Room" at bounding box center [186, 299] width 91 height 12
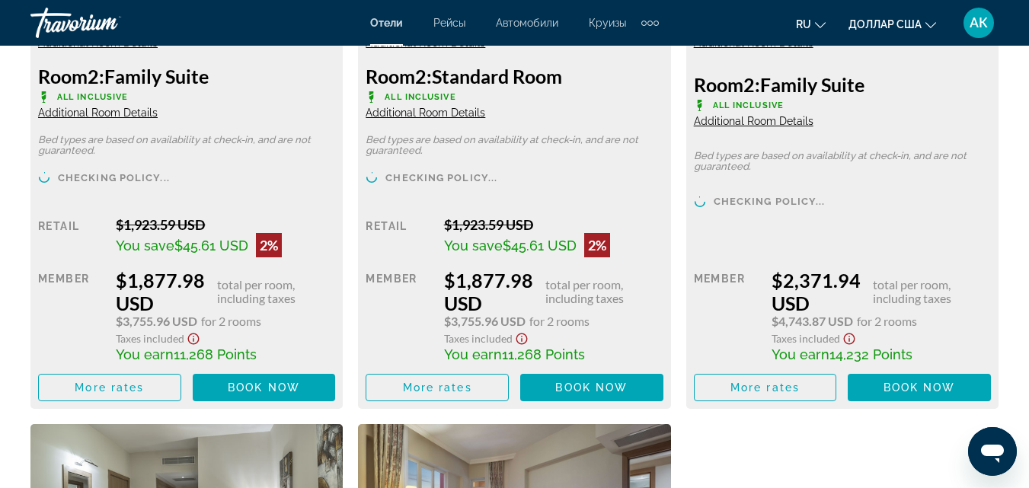
scroll to position [3276, 0]
